Goal: Transaction & Acquisition: Purchase product/service

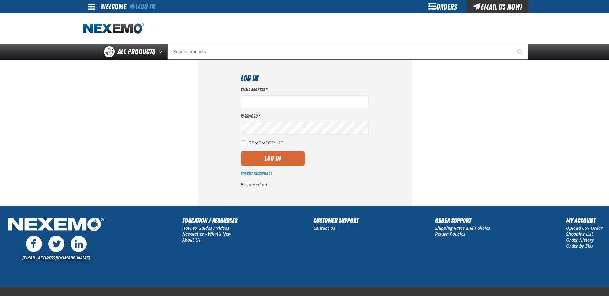
type input "sflanigan03@vtaig.com"
click at [275, 155] on button "Log In" at bounding box center [273, 158] width 64 height 14
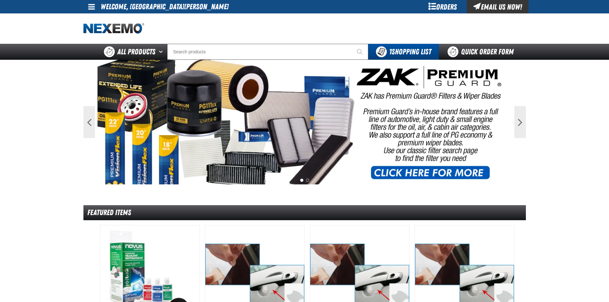
click at [431, 4] on div "Orders" at bounding box center [443, 6] width 48 height 13
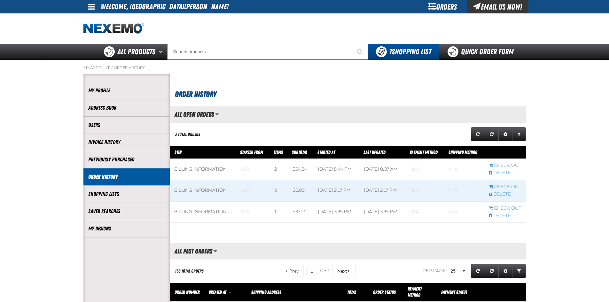
scroll to position [0, 0]
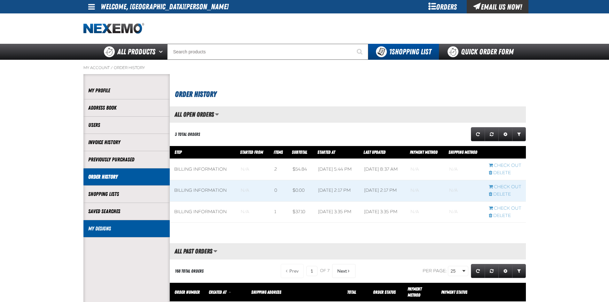
click at [128, 223] on li "My Designs" at bounding box center [126, 228] width 86 height 17
click at [112, 233] on li "My Designs" at bounding box center [126, 228] width 86 height 17
click at [99, 229] on link "My Designs" at bounding box center [126, 228] width 77 height 7
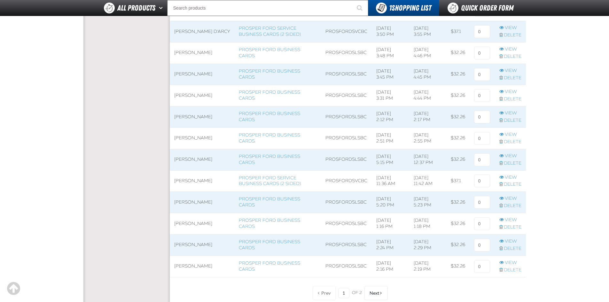
scroll to position [384, 0]
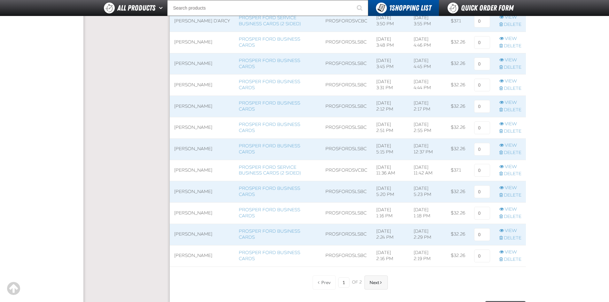
click at [382, 286] on button "Next" at bounding box center [375, 283] width 23 height 14
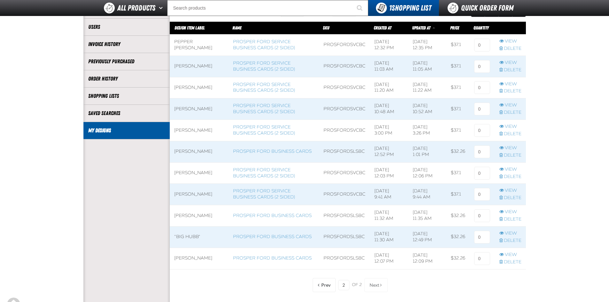
scroll to position [92, 0]
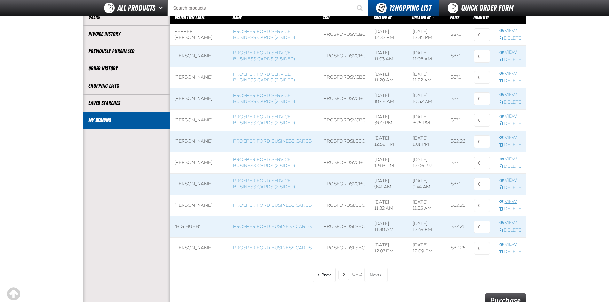
click at [510, 199] on link "View" at bounding box center [510, 202] width 22 height 6
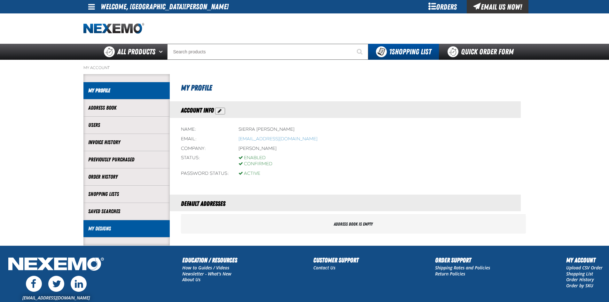
click at [113, 229] on link "My Designs" at bounding box center [126, 228] width 77 height 7
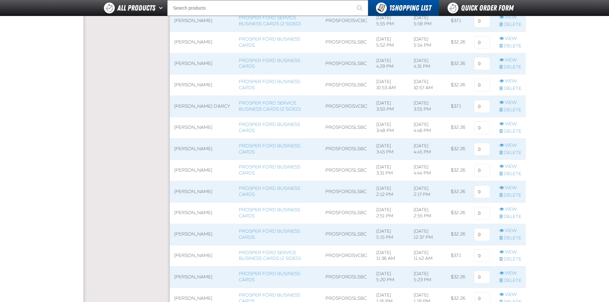
scroll to position [447, 0]
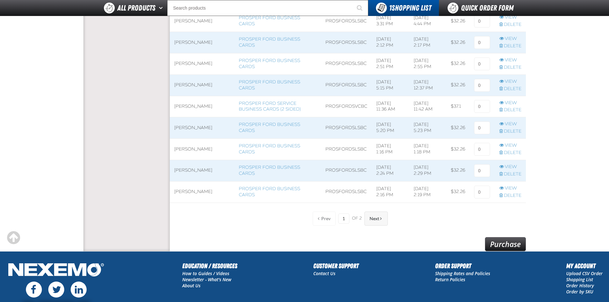
click at [372, 220] on span "Next" at bounding box center [374, 218] width 10 height 5
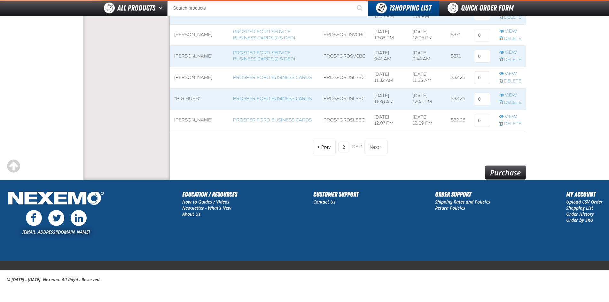
scroll to position [220, 0]
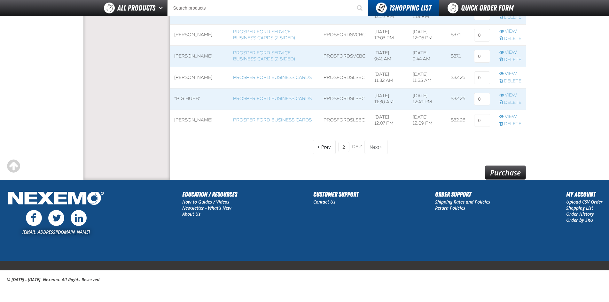
click at [511, 82] on link "Delete" at bounding box center [510, 81] width 22 height 6
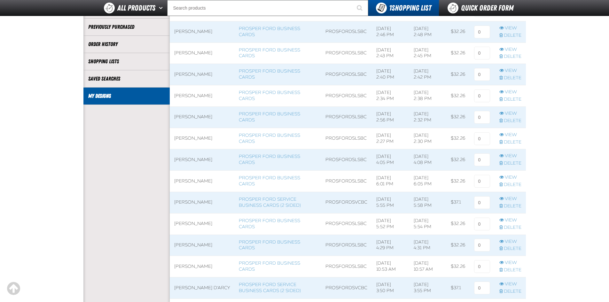
scroll to position [128, 0]
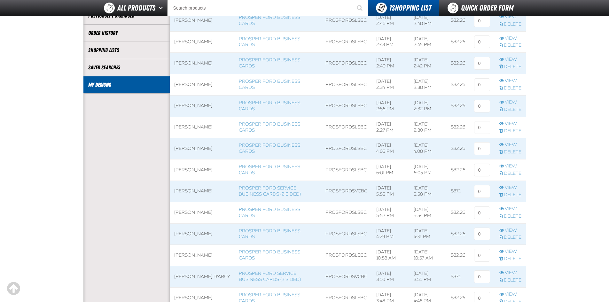
click at [514, 217] on link "Delete" at bounding box center [510, 217] width 22 height 6
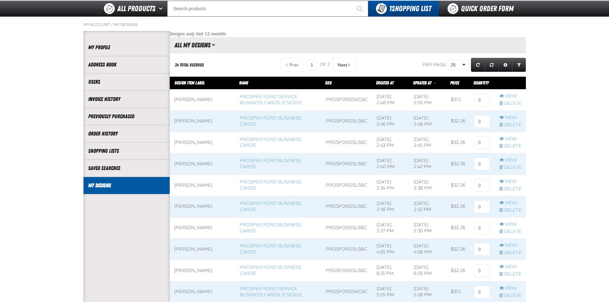
scroll to position [32, 0]
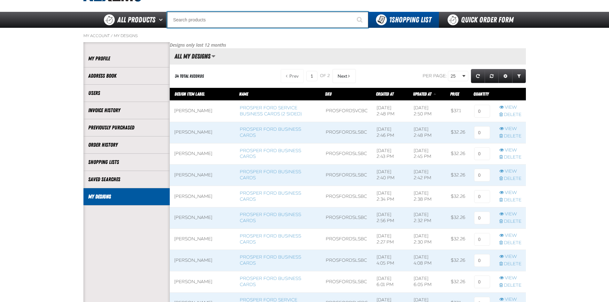
click at [249, 20] on input "Search" at bounding box center [267, 20] width 201 height 16
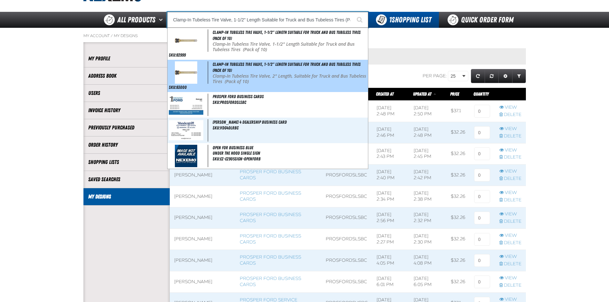
type input "Prosper Ford Business Cards"
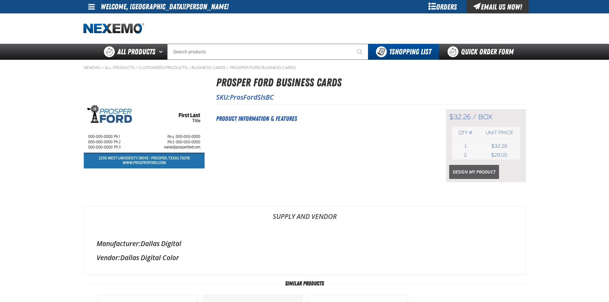
click at [480, 172] on link "Design My Product" at bounding box center [474, 172] width 50 height 14
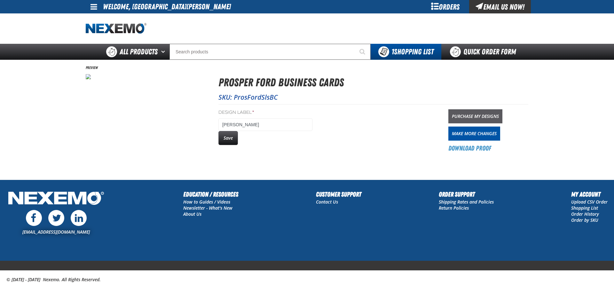
click at [477, 120] on link "Purchase My Designs" at bounding box center [475, 116] width 54 height 14
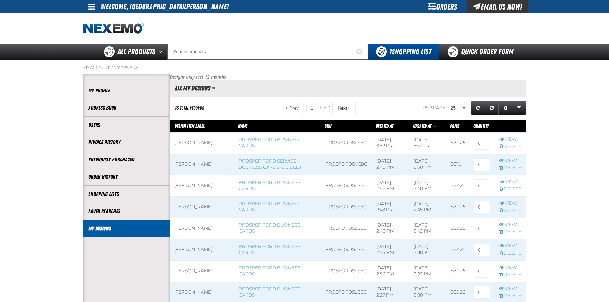
scroll to position [0, 0]
drag, startPoint x: 484, startPoint y: 143, endPoint x: 473, endPoint y: 143, distance: 11.2
click at [474, 143] on input at bounding box center [482, 143] width 16 height 13
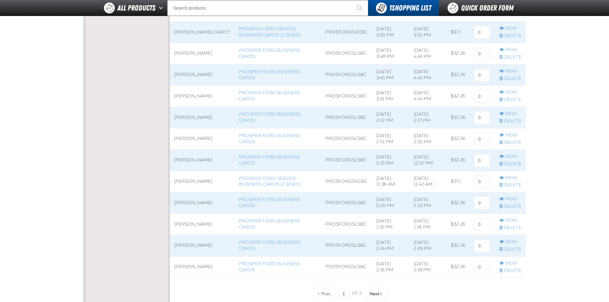
scroll to position [479, 0]
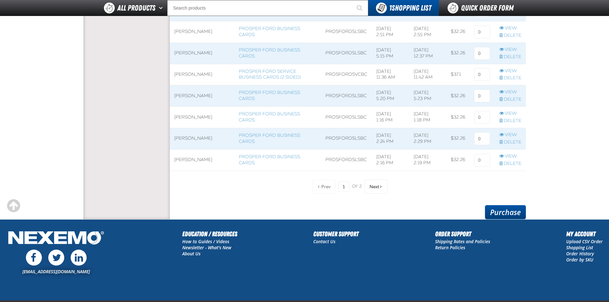
type input "1"
click at [513, 211] on link "Purchase" at bounding box center [505, 212] width 41 height 14
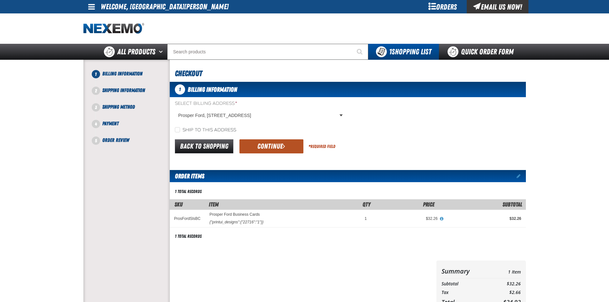
click at [293, 153] on button "Continue" at bounding box center [271, 146] width 64 height 14
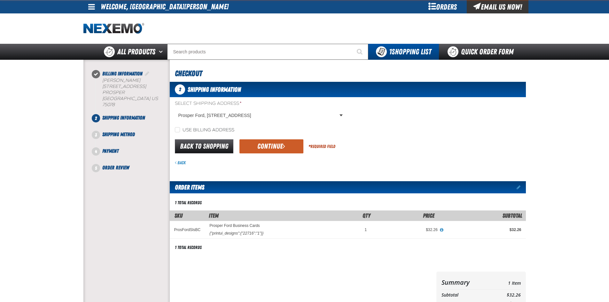
click at [292, 147] on button "Continue" at bounding box center [271, 146] width 64 height 14
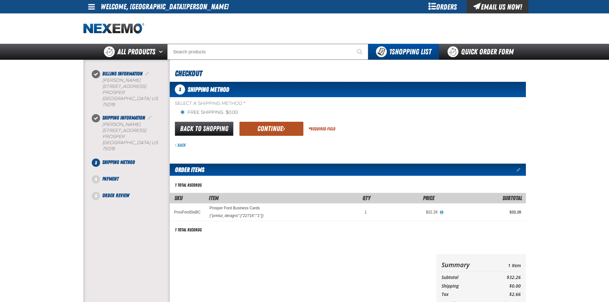
click at [291, 133] on button "Continue" at bounding box center [271, 129] width 64 height 14
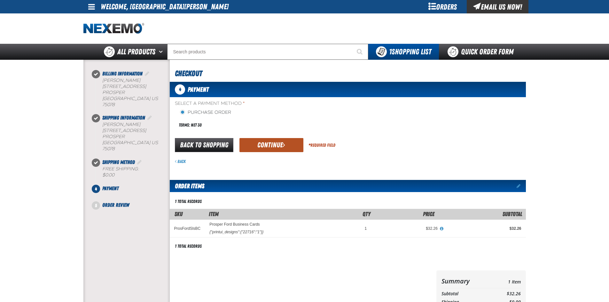
click at [283, 144] on span "submit" at bounding box center [284, 144] width 3 height 7
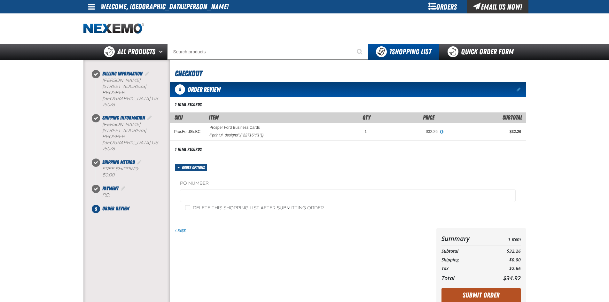
click at [495, 298] on button "Submit Order" at bounding box center [480, 295] width 79 height 14
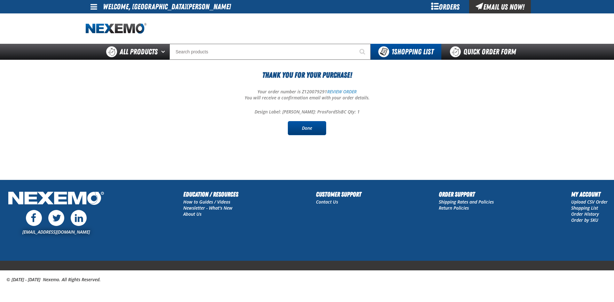
click at [314, 132] on link "Done" at bounding box center [307, 128] width 38 height 14
